Goal: Task Accomplishment & Management: Manage account settings

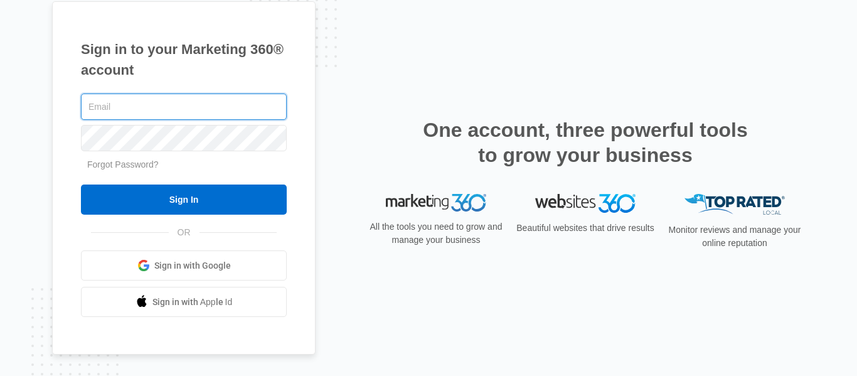
type input "justin.k.brevik@gmail.com"
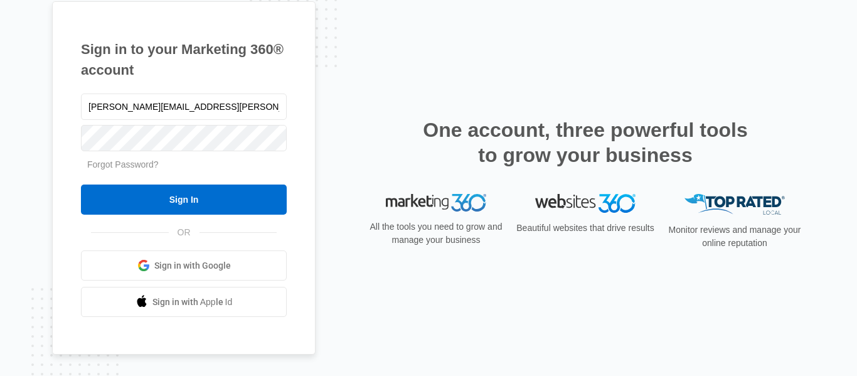
click at [81, 184] on input "Sign In" at bounding box center [184, 199] width 206 height 30
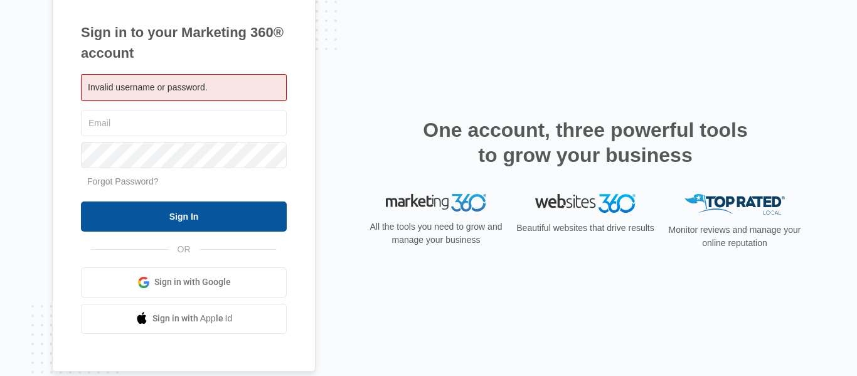
type input "justin.k.brevik@gmail.com"
click at [227, 209] on input "Sign In" at bounding box center [184, 216] width 206 height 30
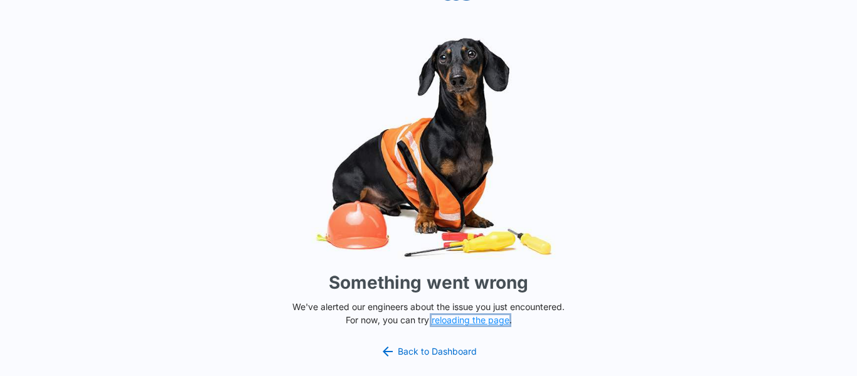
click at [488, 323] on button "reloading the page" at bounding box center [471, 320] width 78 height 10
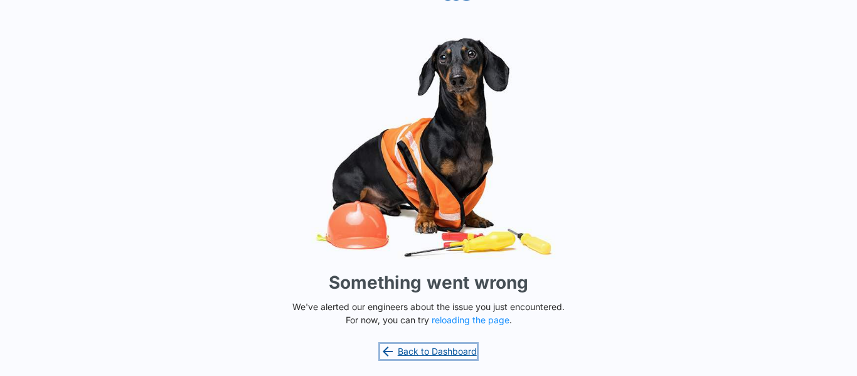
click at [463, 350] on link "Back to Dashboard" at bounding box center [428, 351] width 97 height 15
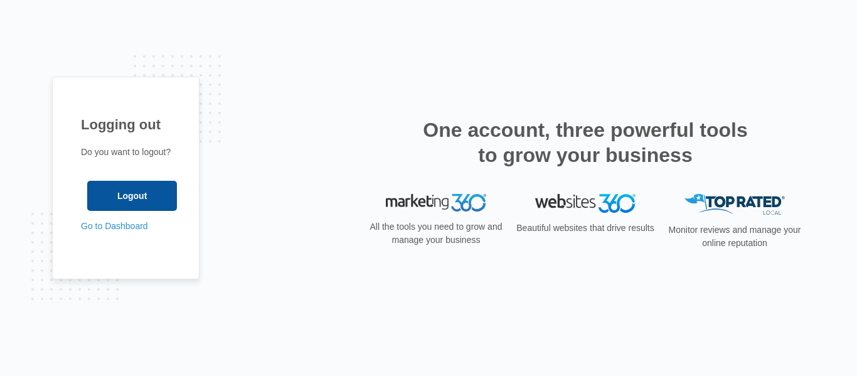
click at [136, 208] on input "Logout" at bounding box center [132, 196] width 90 height 30
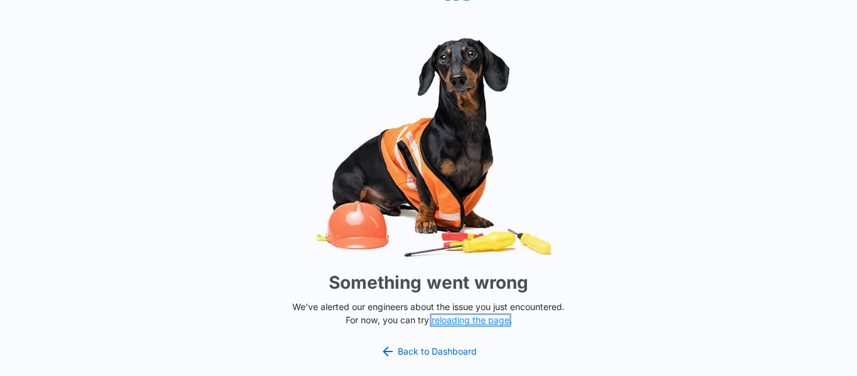
click at [493, 323] on button "reloading the page" at bounding box center [471, 320] width 78 height 10
